Goal: Task Accomplishment & Management: Manage account settings

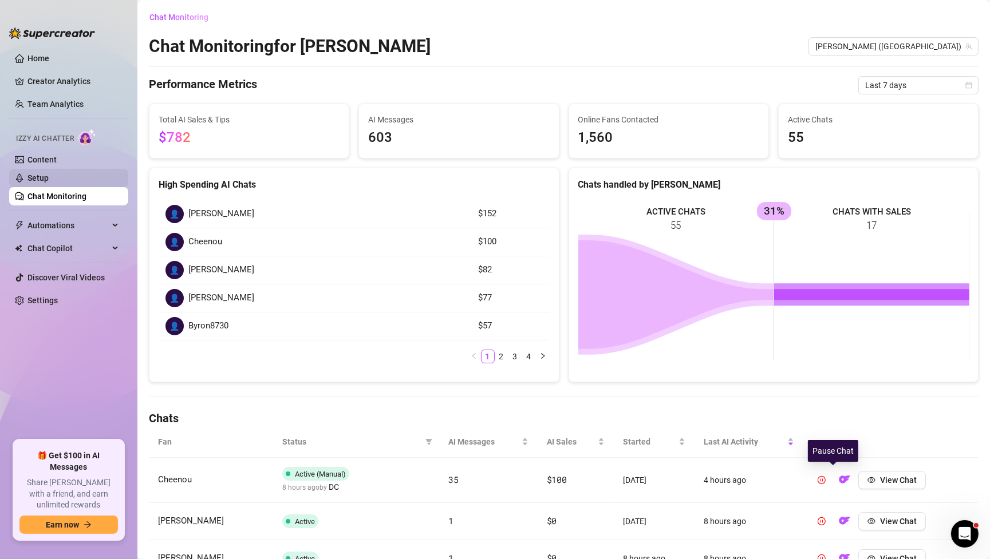
click at [33, 176] on link "Setup" at bounding box center [37, 177] width 21 height 9
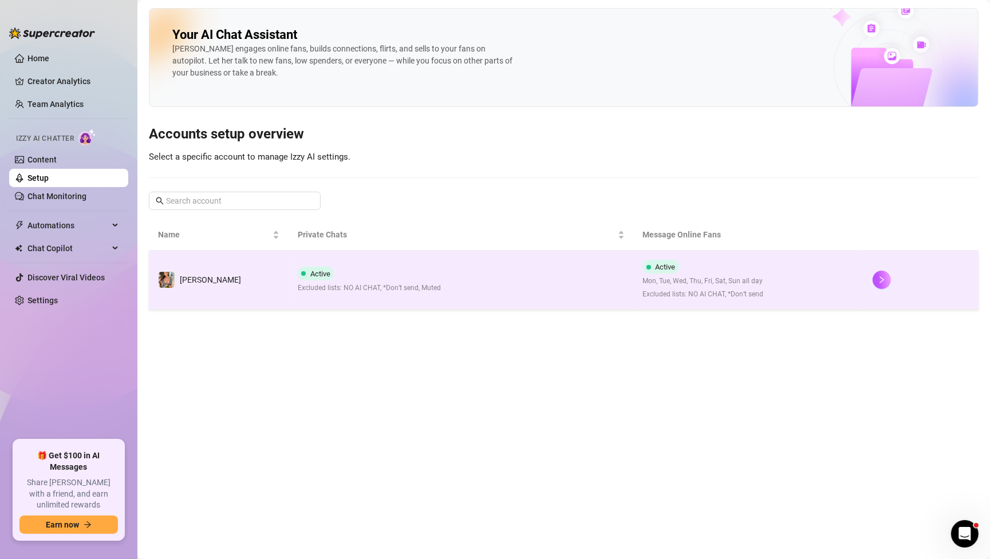
click at [543, 292] on td "Active Excluded lists: NO AI CHAT, *Don’t send, Muted" at bounding box center [460, 280] width 345 height 59
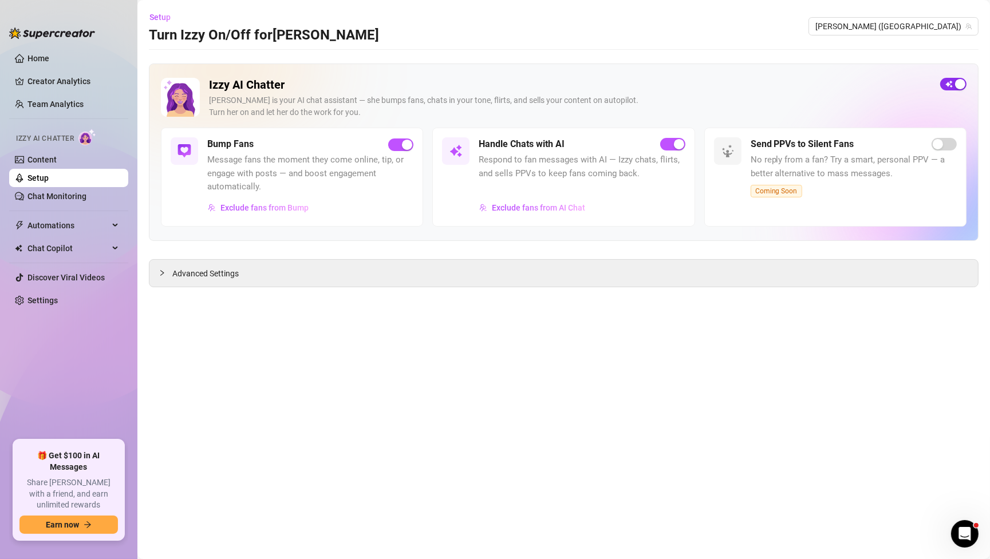
click at [950, 80] on span "button" at bounding box center [953, 84] width 26 height 13
